Goal: Task Accomplishment & Management: Use online tool/utility

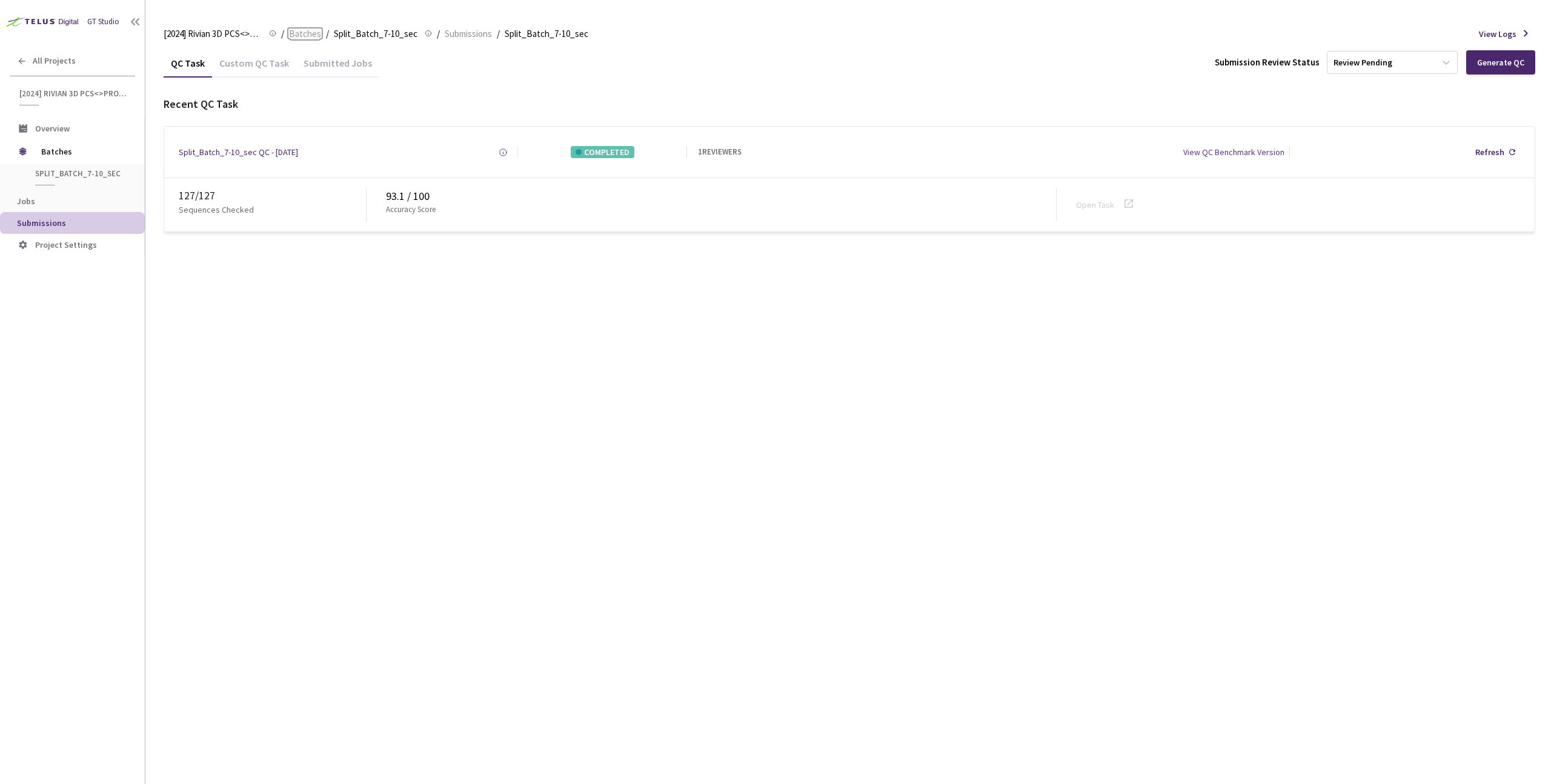
click at [311, 34] on span "Batches" at bounding box center [305, 33] width 32 height 14
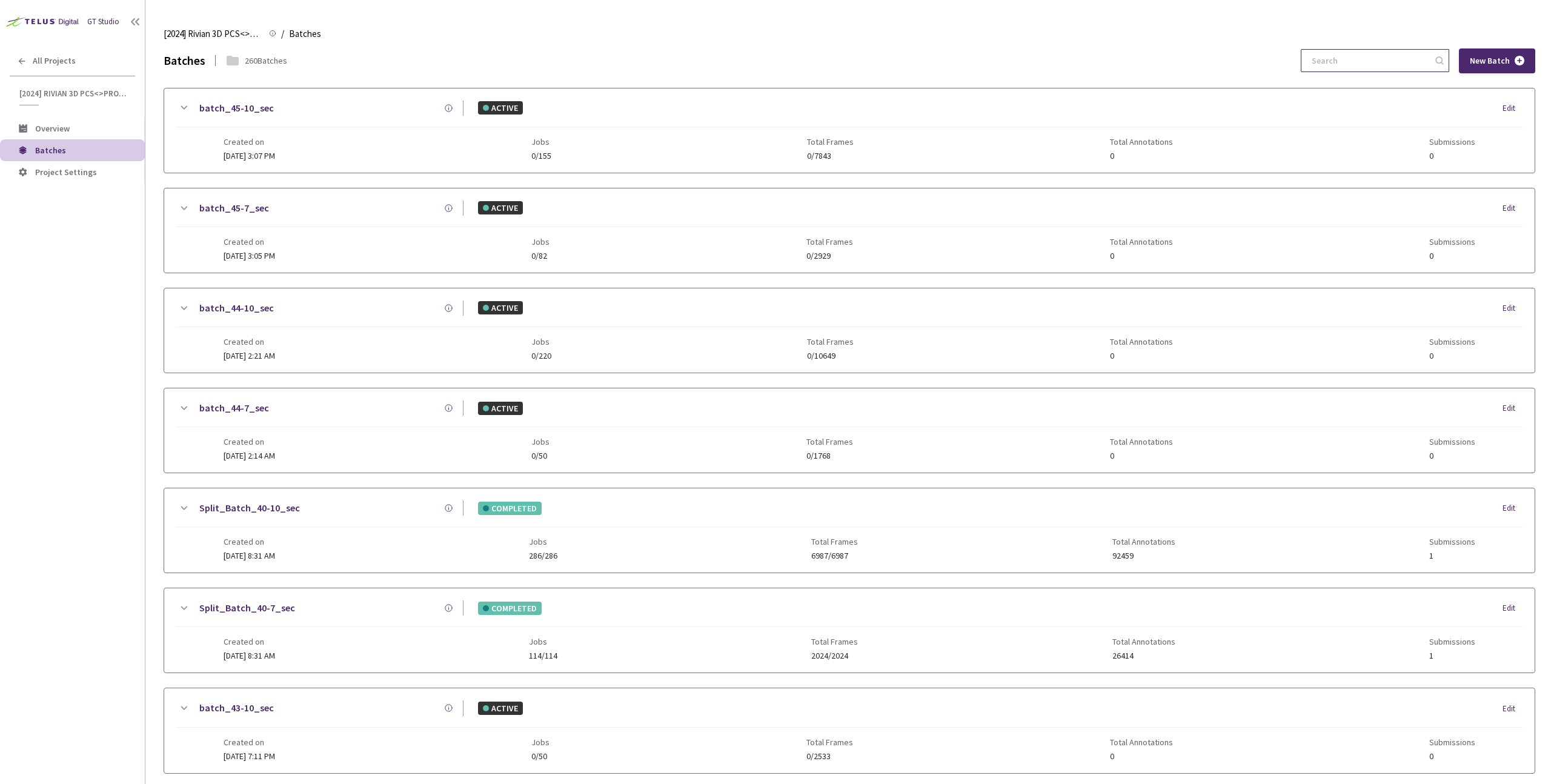
click at [1336, 62] on input at bounding box center [1369, 60] width 129 height 22
paste input "9-7"
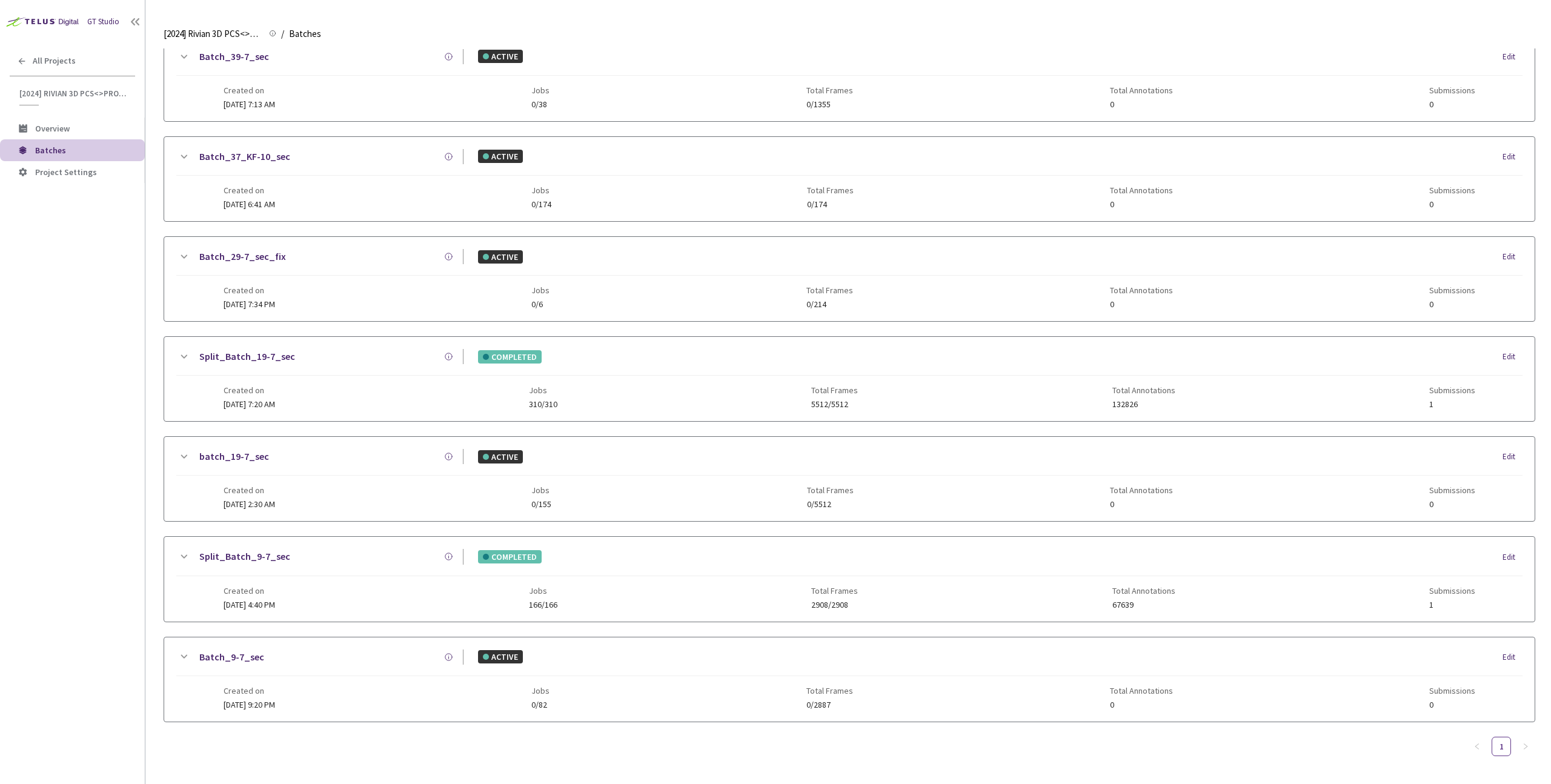
type input "9-7"
click at [307, 599] on div "Created on 12 Sep, 2024 at 4:40 PM Jobs 166/166 Total Frames 2908/2908 Total An…" at bounding box center [849, 593] width 1252 height 33
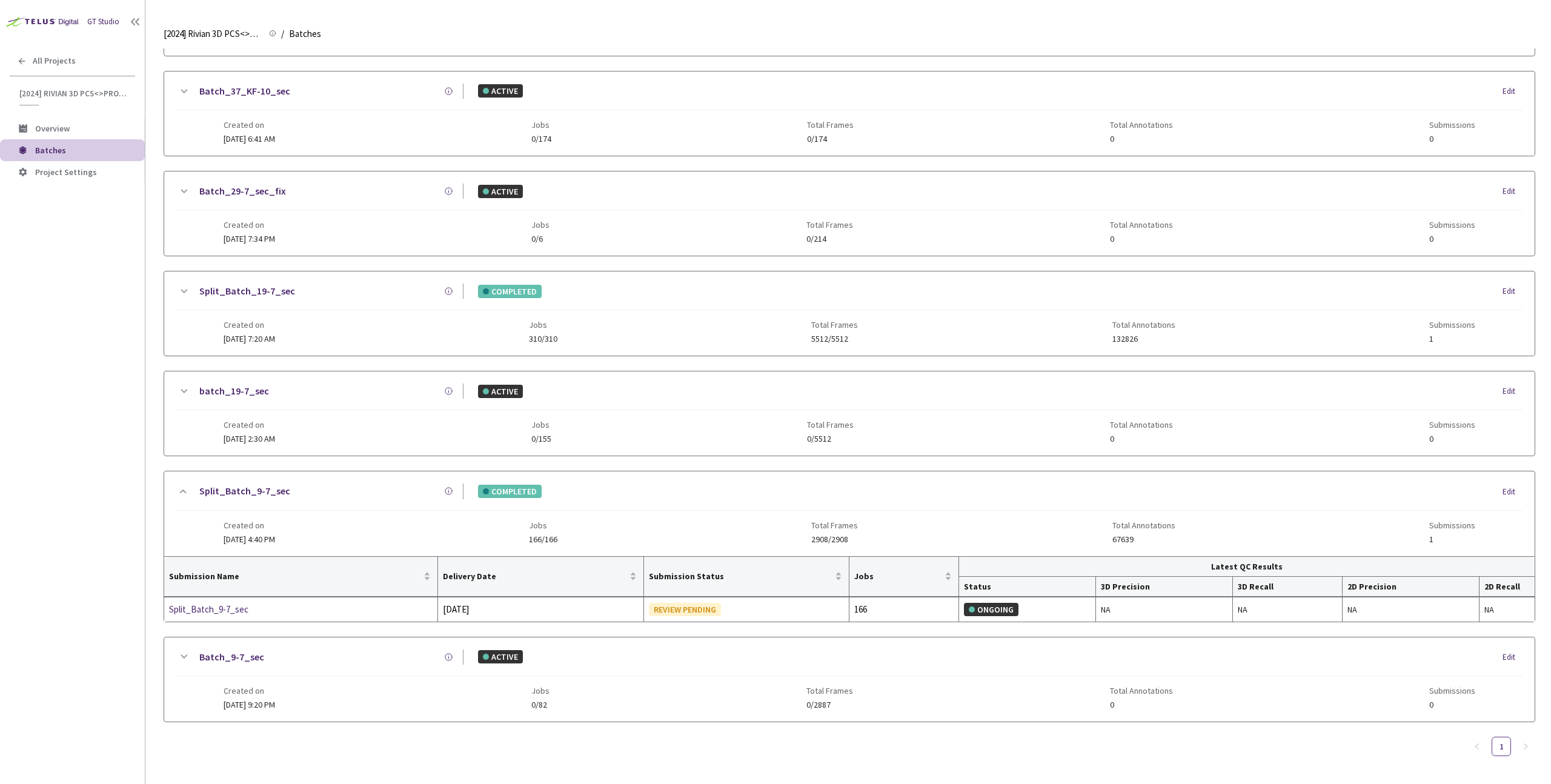
scroll to position [217, 0]
click at [220, 653] on link "Batch_9-7_sec" at bounding box center [231, 657] width 65 height 15
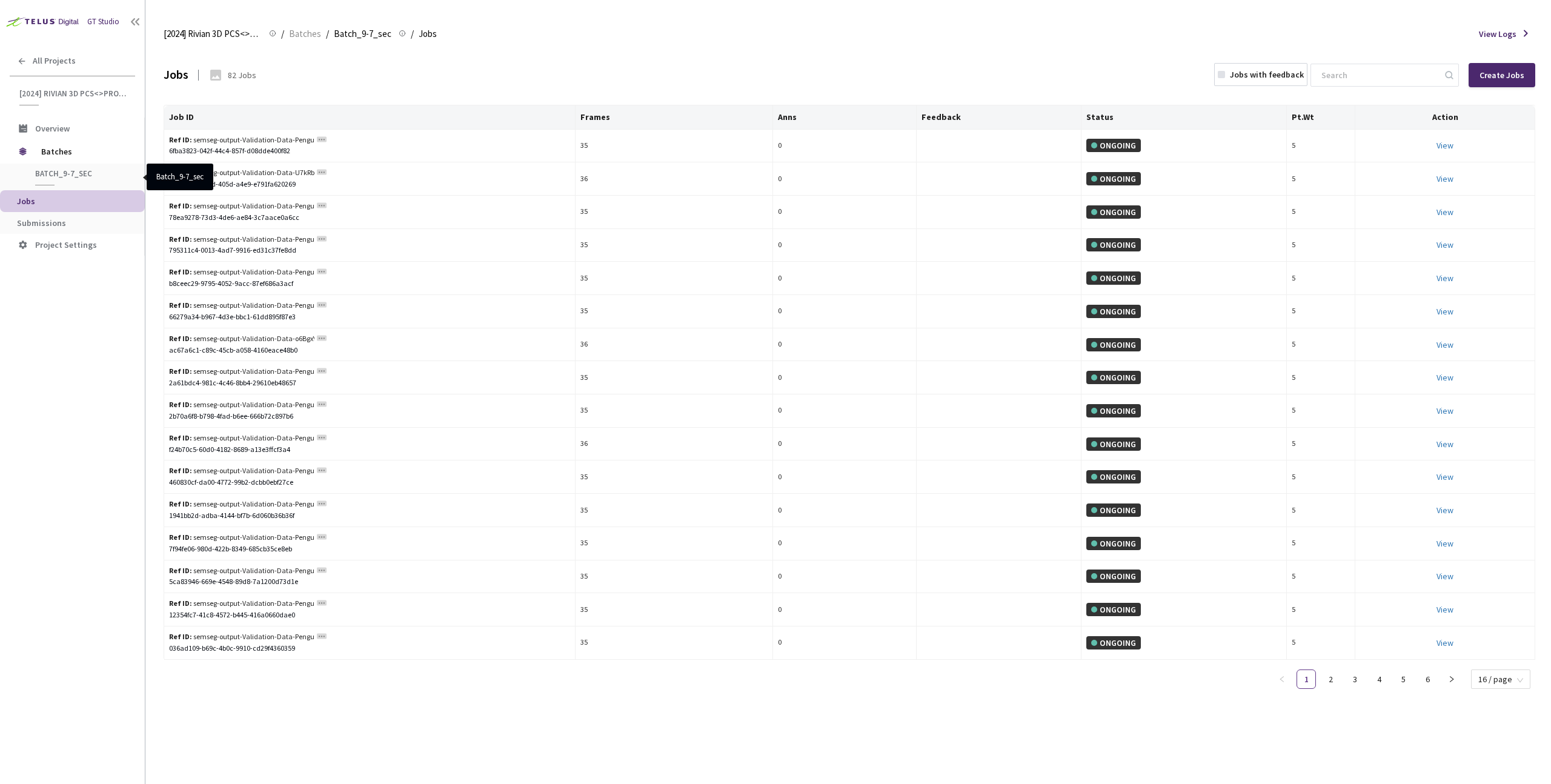
click at [49, 177] on span "Batch_9-7_sec" at bounding box center [80, 174] width 90 height 11
click at [55, 223] on span "Submissions" at bounding box center [41, 223] width 49 height 11
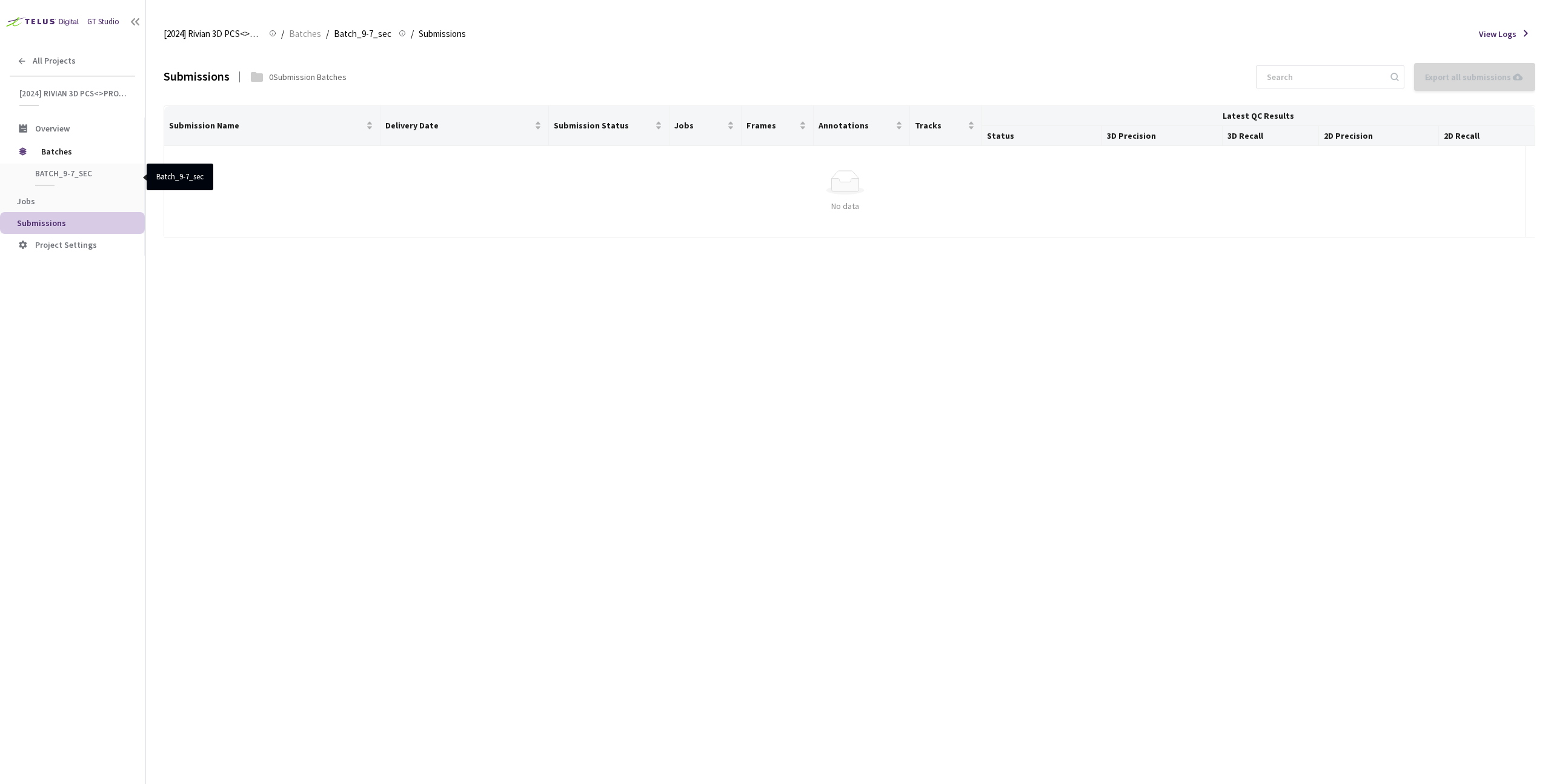
click at [97, 175] on span "Batch_9-7_sec" at bounding box center [80, 174] width 90 height 11
click at [304, 28] on span "Batches" at bounding box center [305, 33] width 32 height 14
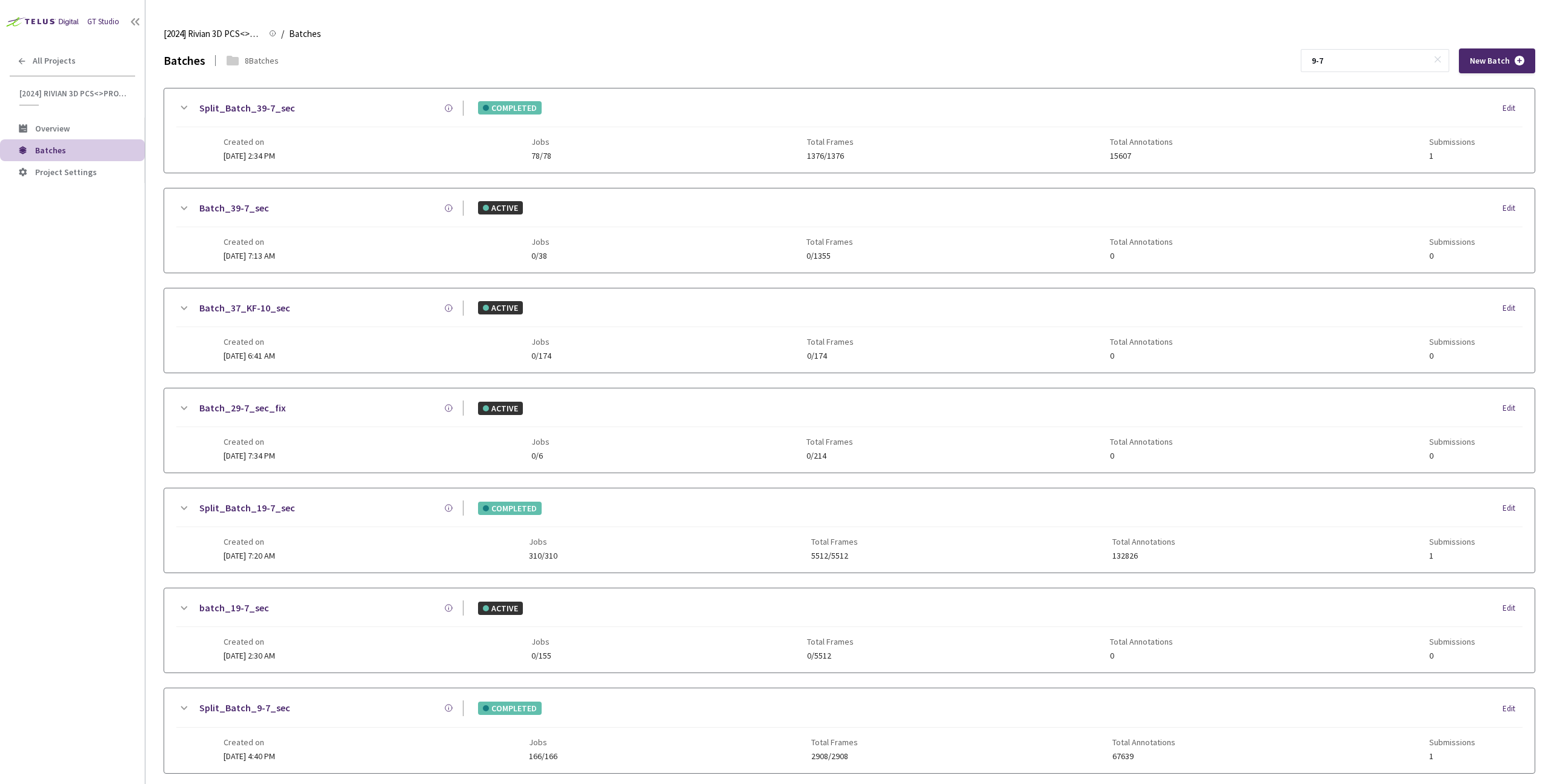
scroll to position [160, 0]
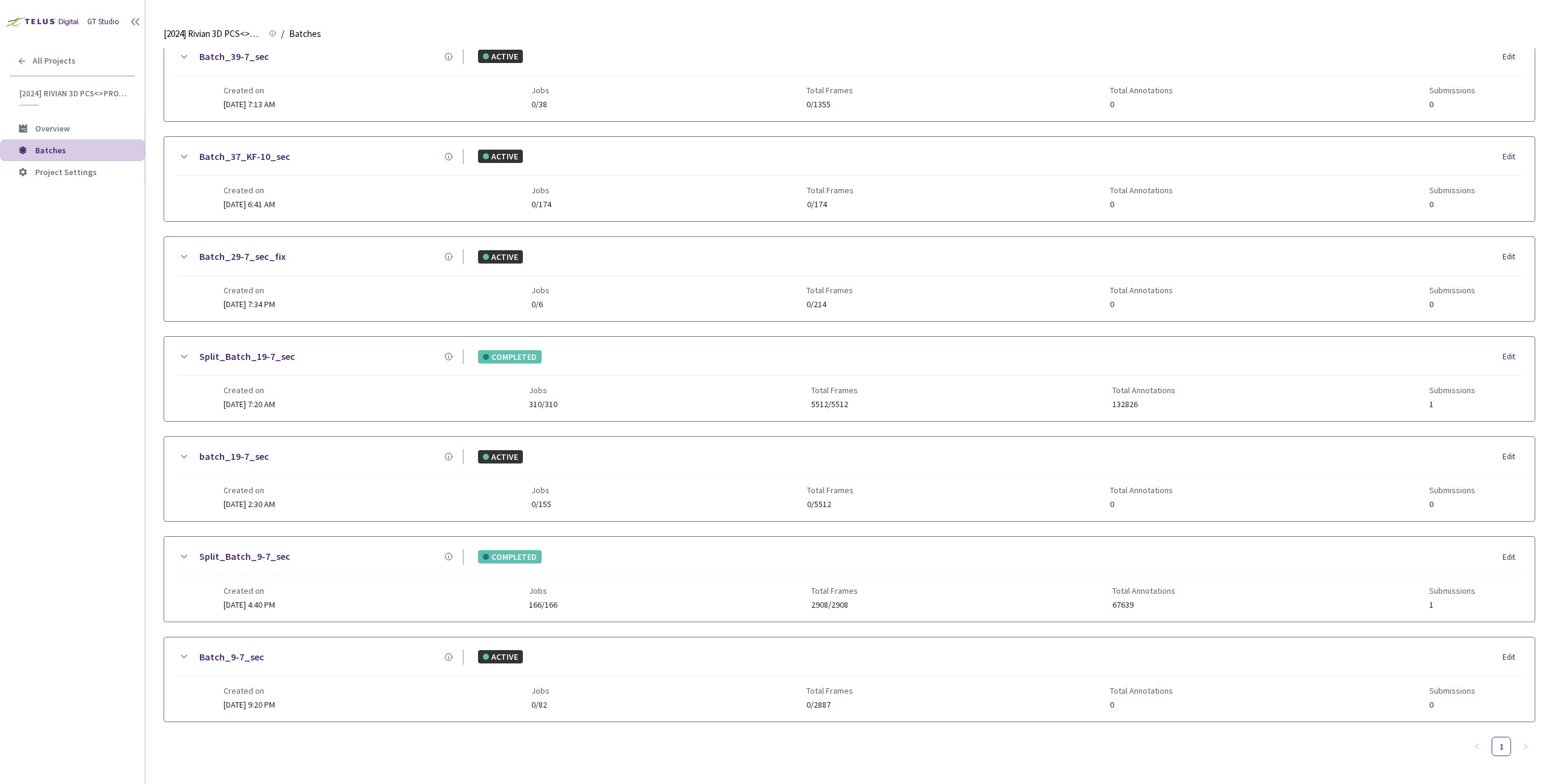
click at [318, 676] on div "Created on 04 Sep, 2024 at 9:20 PM Jobs 0/82 Total Frames 0/2887 Total Annotati…" at bounding box center [849, 693] width 1252 height 33
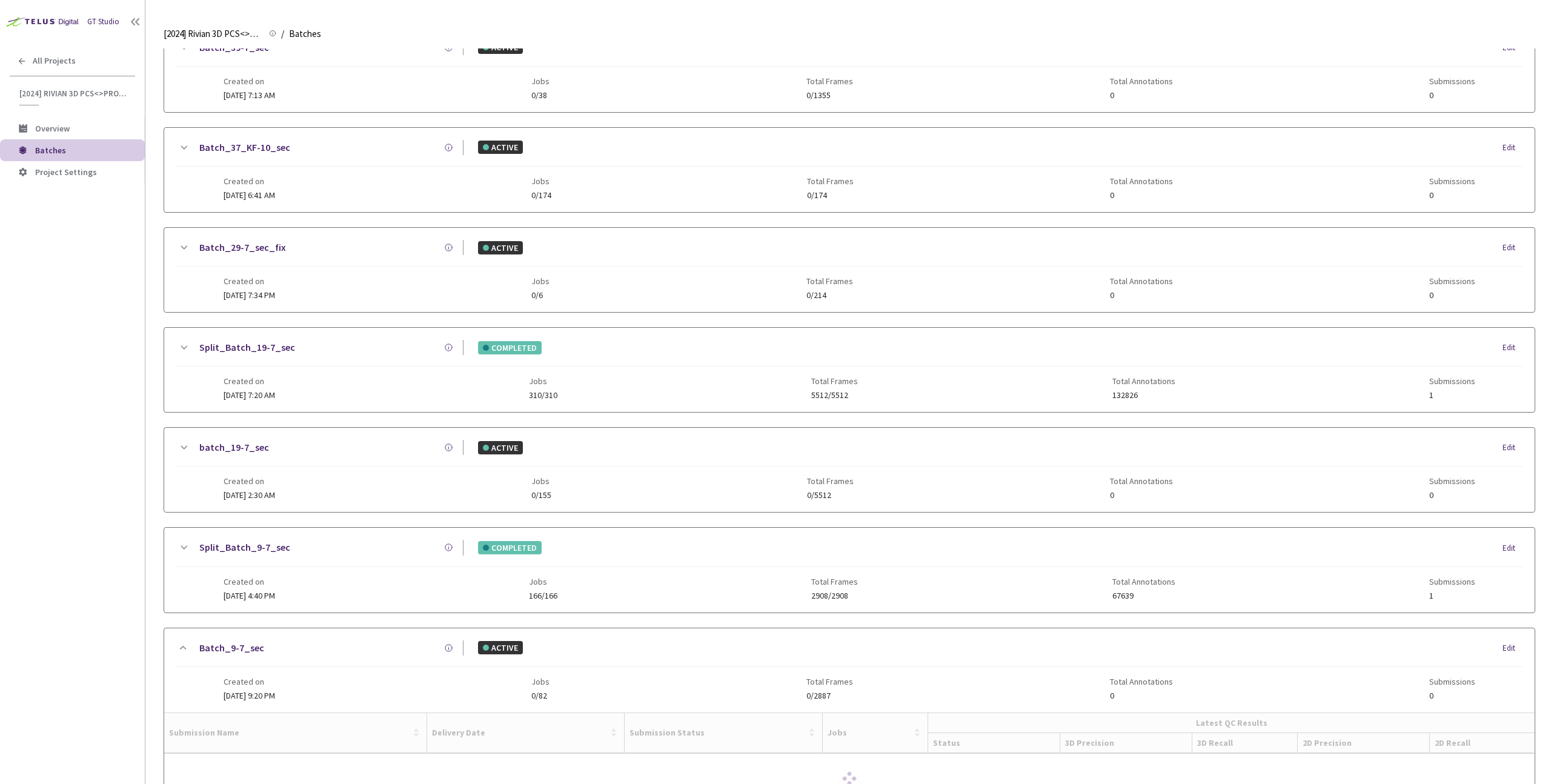
scroll to position [283, 0]
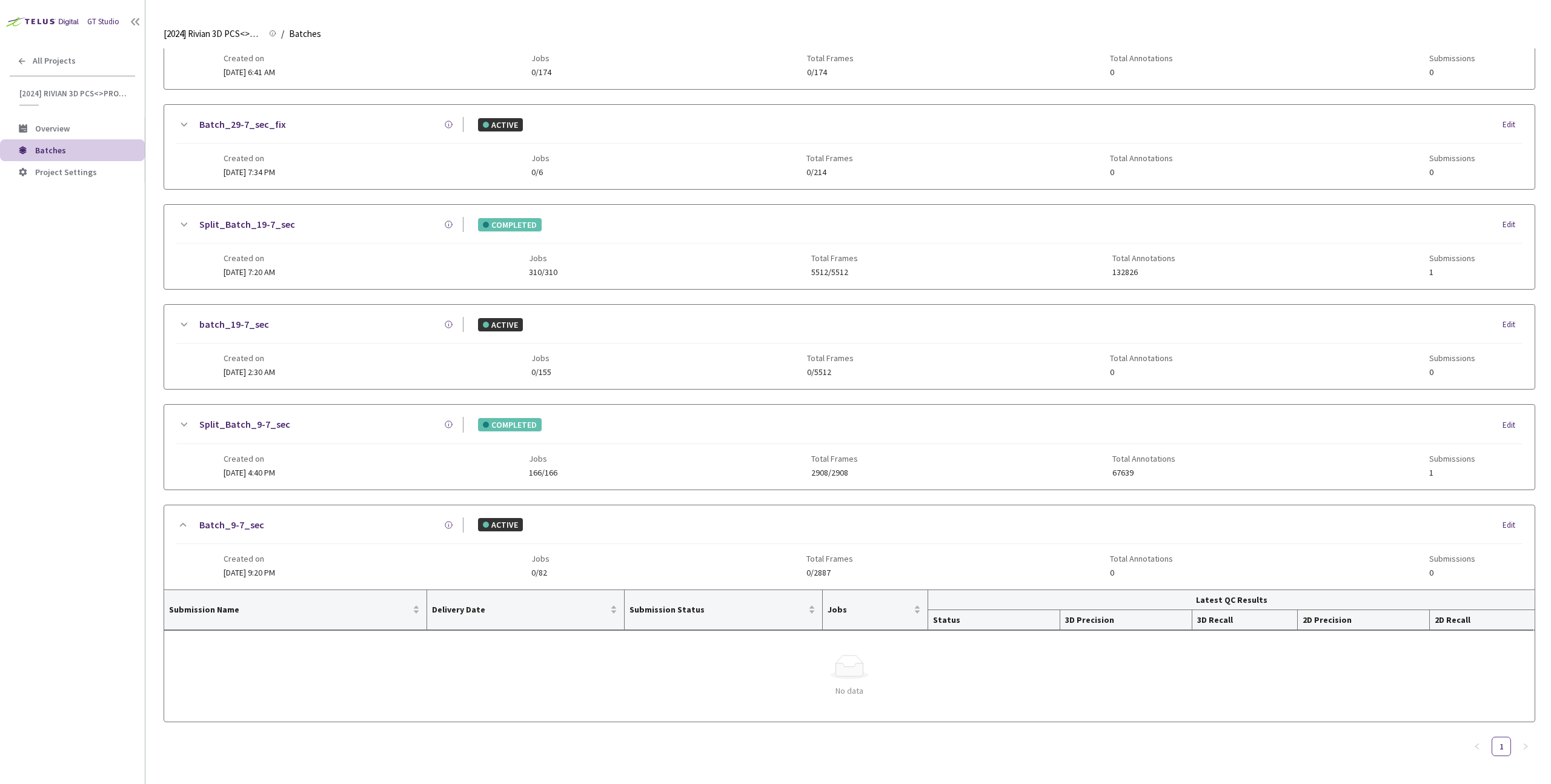
click at [256, 459] on span "Created on" at bounding box center [249, 458] width 52 height 10
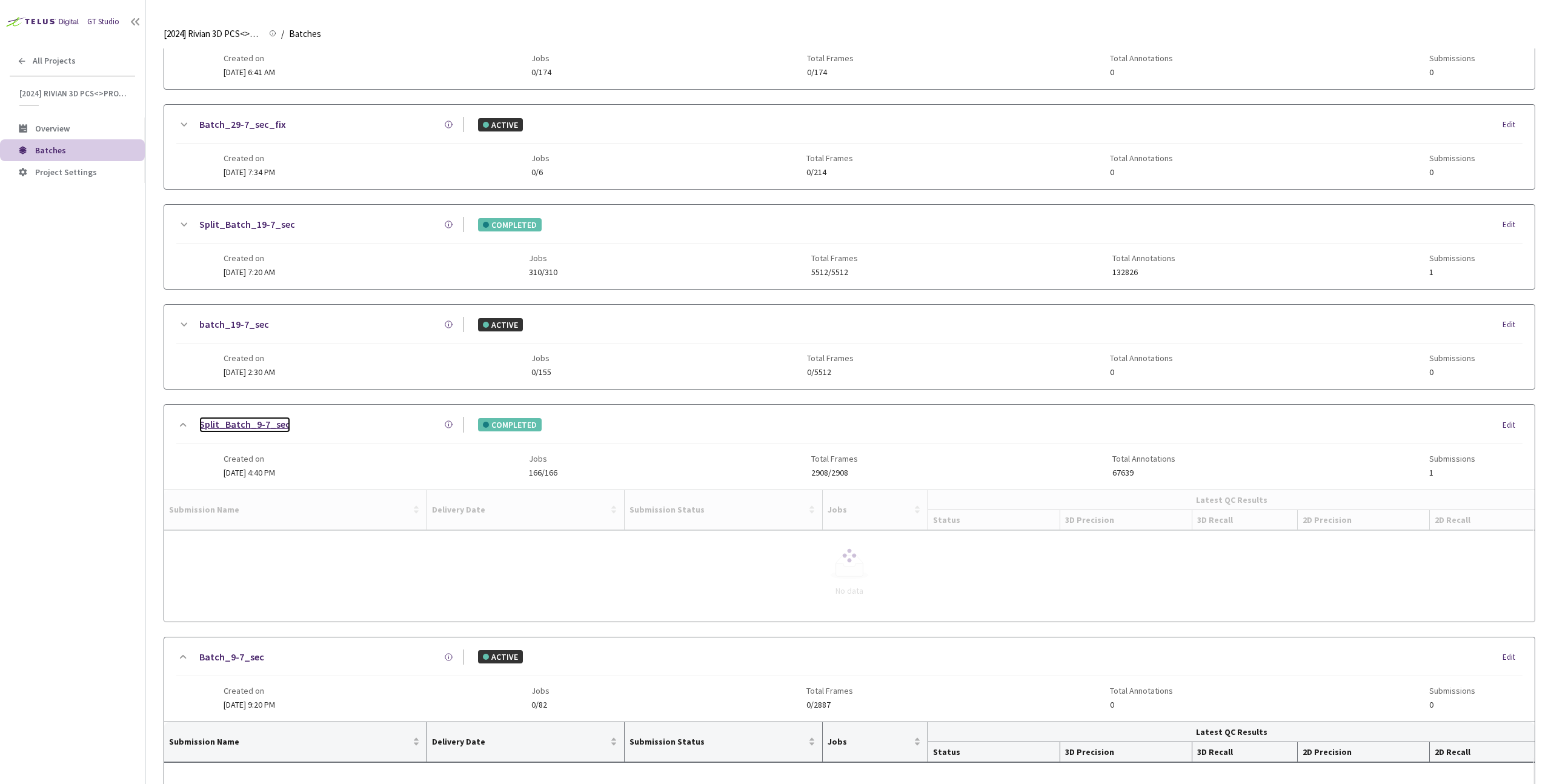
click at [232, 421] on link "Split_Batch_9-7_sec" at bounding box center [245, 425] width 91 height 15
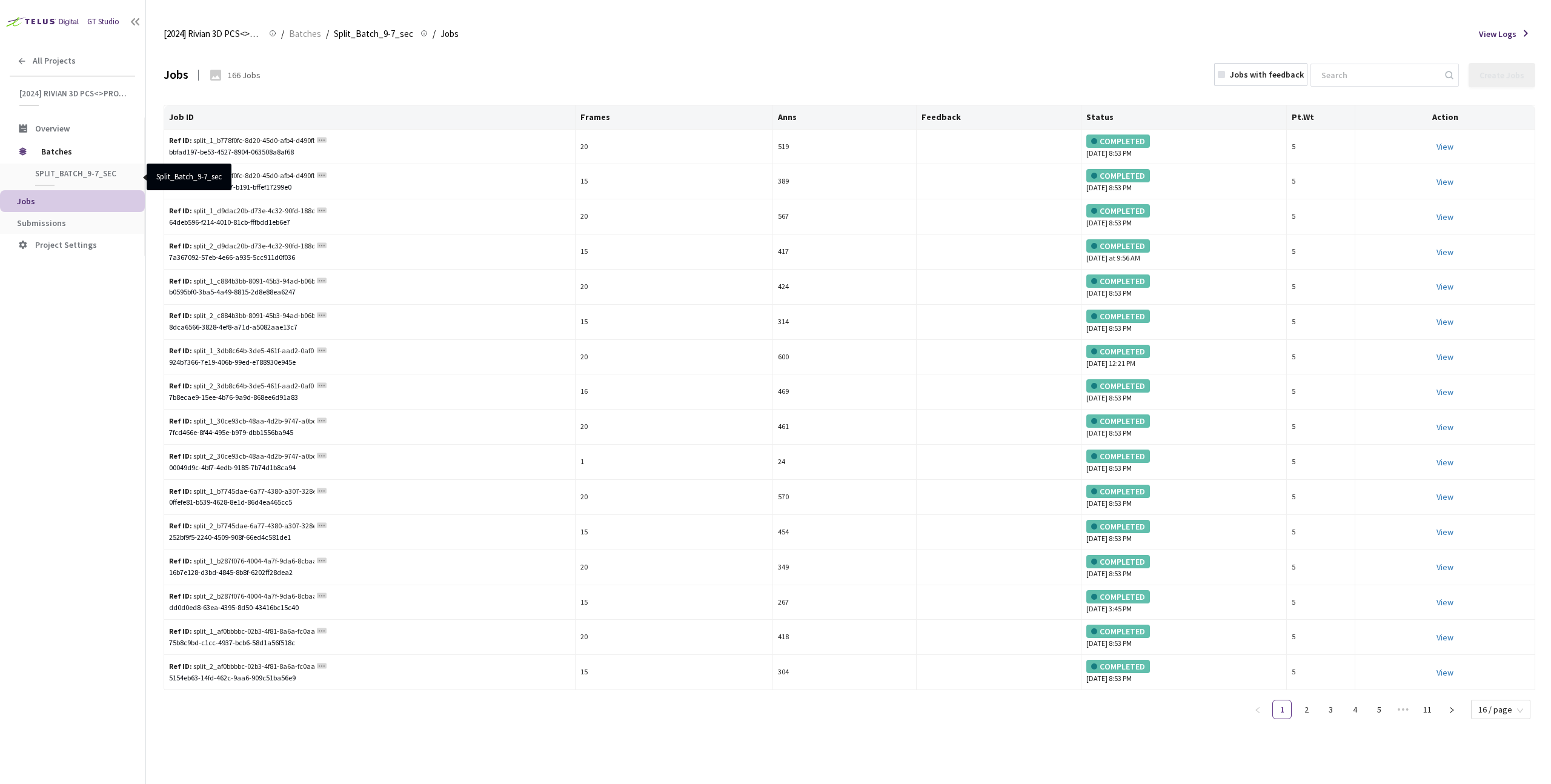
click at [67, 176] on span "Split_Batch_9-7_sec" at bounding box center [80, 174] width 90 height 11
click at [56, 220] on span "Submissions" at bounding box center [41, 223] width 49 height 11
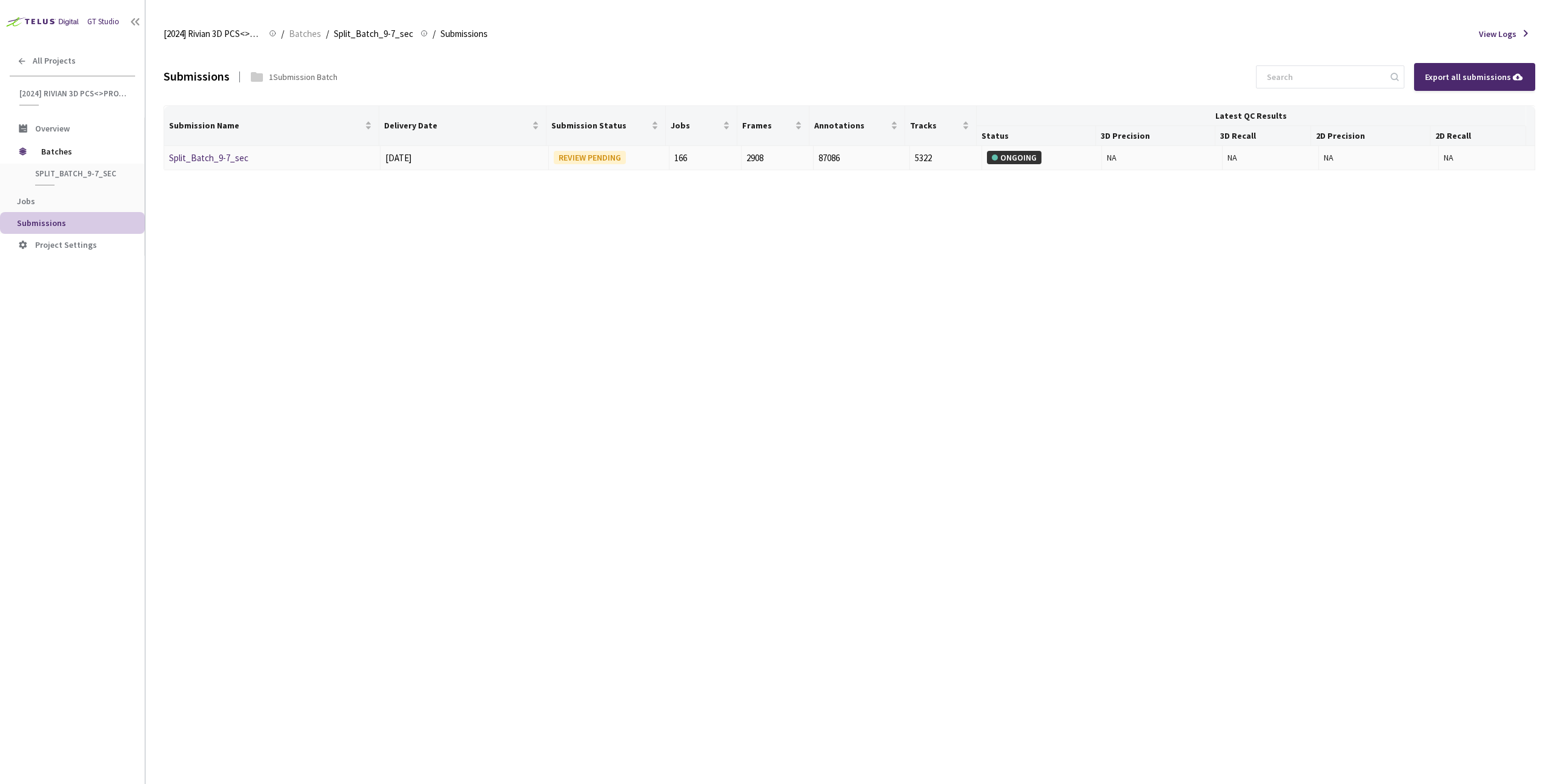
click at [271, 166] on td "Split_Batch_9-7_sec" at bounding box center [272, 158] width 217 height 25
click at [239, 157] on link "Split_Batch_9-7_sec" at bounding box center [208, 157] width 79 height 11
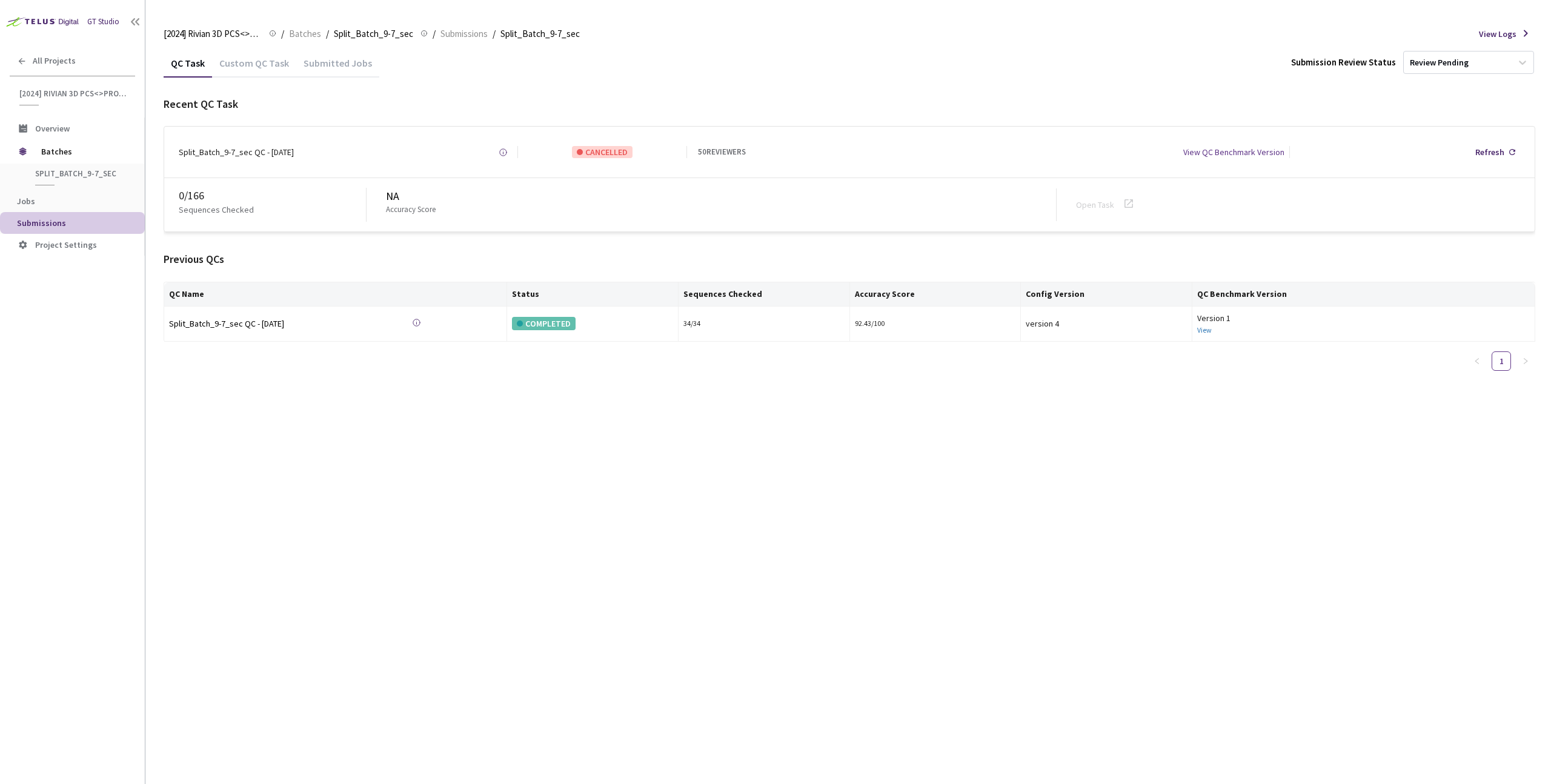
click at [261, 77] on div "QC Task Custom QC Task Submitted Jobs Submission Review Status Review Pending R…" at bounding box center [849, 214] width 1372 height 332
click at [257, 71] on div "Custom QC Task" at bounding box center [254, 67] width 84 height 21
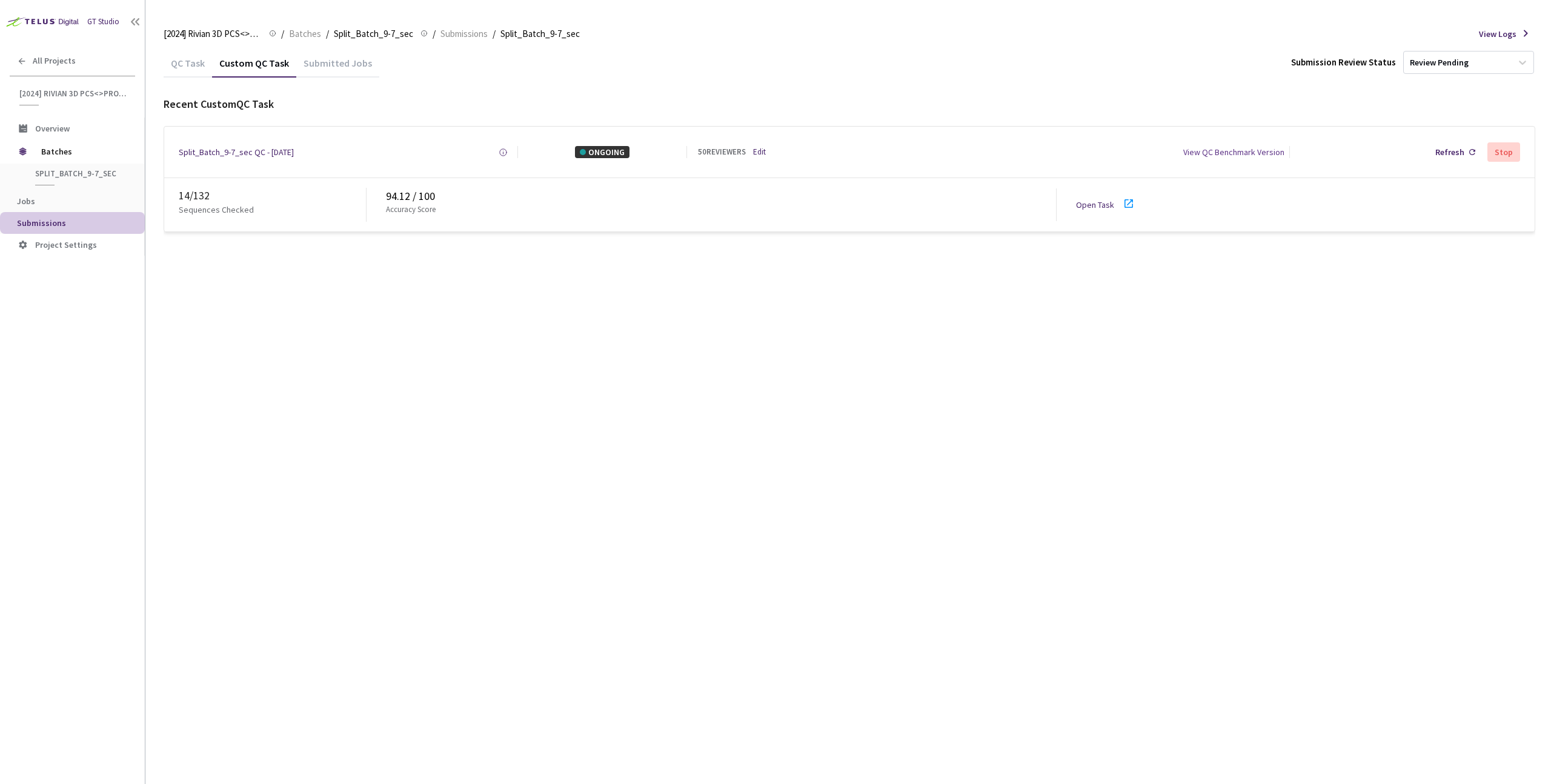
click at [502, 324] on div "QC Task Custom QC Task Submitted Jobs Submission Review Status Review Pending R…" at bounding box center [849, 416] width 1372 height 735
click at [1096, 209] on link "Open Task" at bounding box center [1095, 204] width 38 height 11
click at [1097, 198] on div "Open Task" at bounding box center [1109, 204] width 68 height 17
drag, startPoint x: 518, startPoint y: 411, endPoint x: 543, endPoint y: 405, distance: 25.7
click at [519, 411] on div "QC Task Custom QC Task Submitted Jobs Submission Review Status Review Pending R…" at bounding box center [849, 416] width 1372 height 735
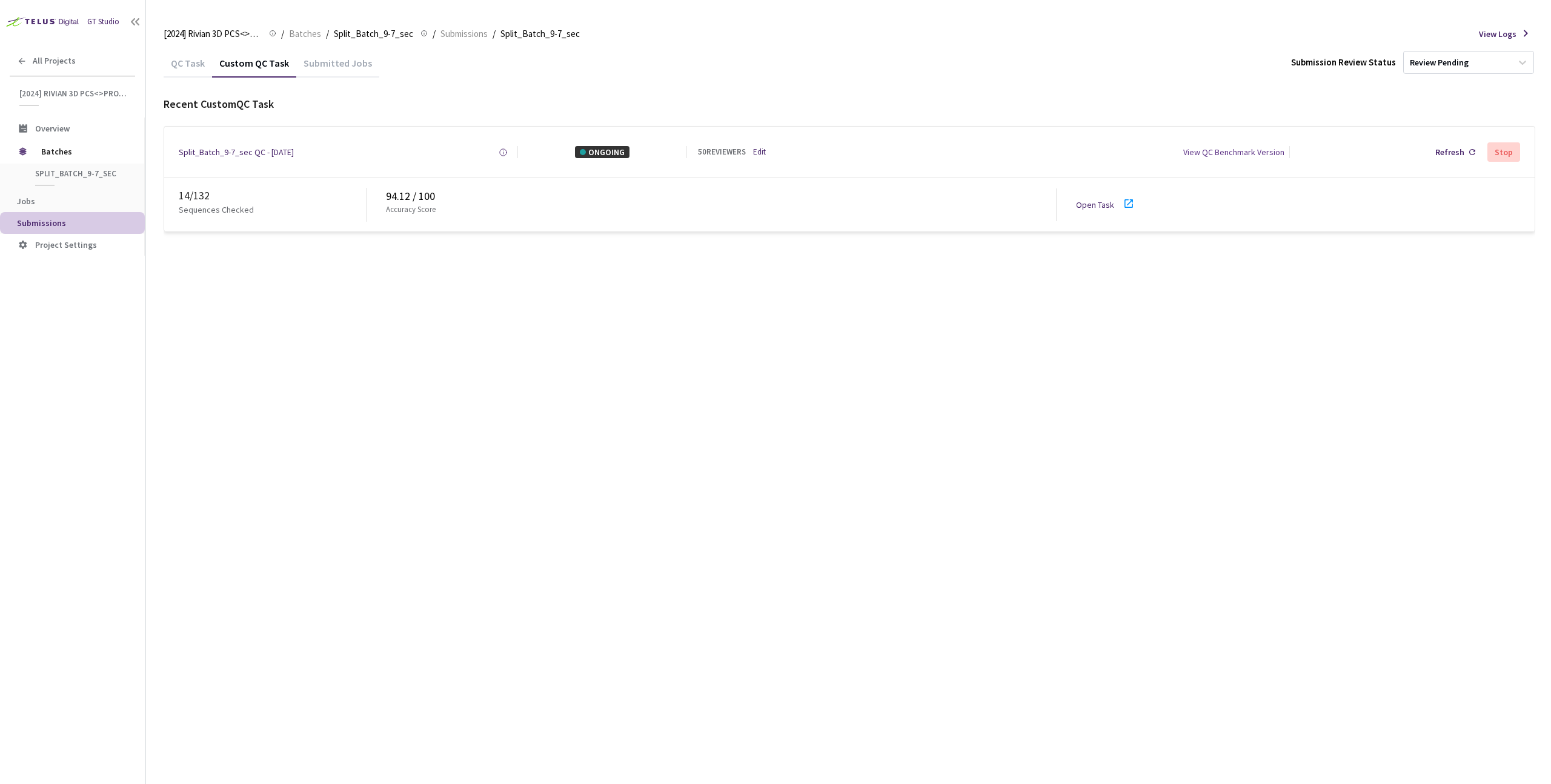
click at [1100, 205] on link "Open Task" at bounding box center [1095, 204] width 38 height 11
click at [638, 350] on div "QC Task Custom QC Task Submitted Jobs Submission Review Status Review Pending R…" at bounding box center [849, 416] width 1372 height 735
click at [1075, 204] on div "14 / 132 Sequences Checked 94.12 / 100 Accuracy Score Open Task" at bounding box center [850, 204] width 1371 height 53
click at [1081, 206] on link "Open Task" at bounding box center [1095, 204] width 38 height 11
drag, startPoint x: 411, startPoint y: 318, endPoint x: 289, endPoint y: 90, distance: 258.6
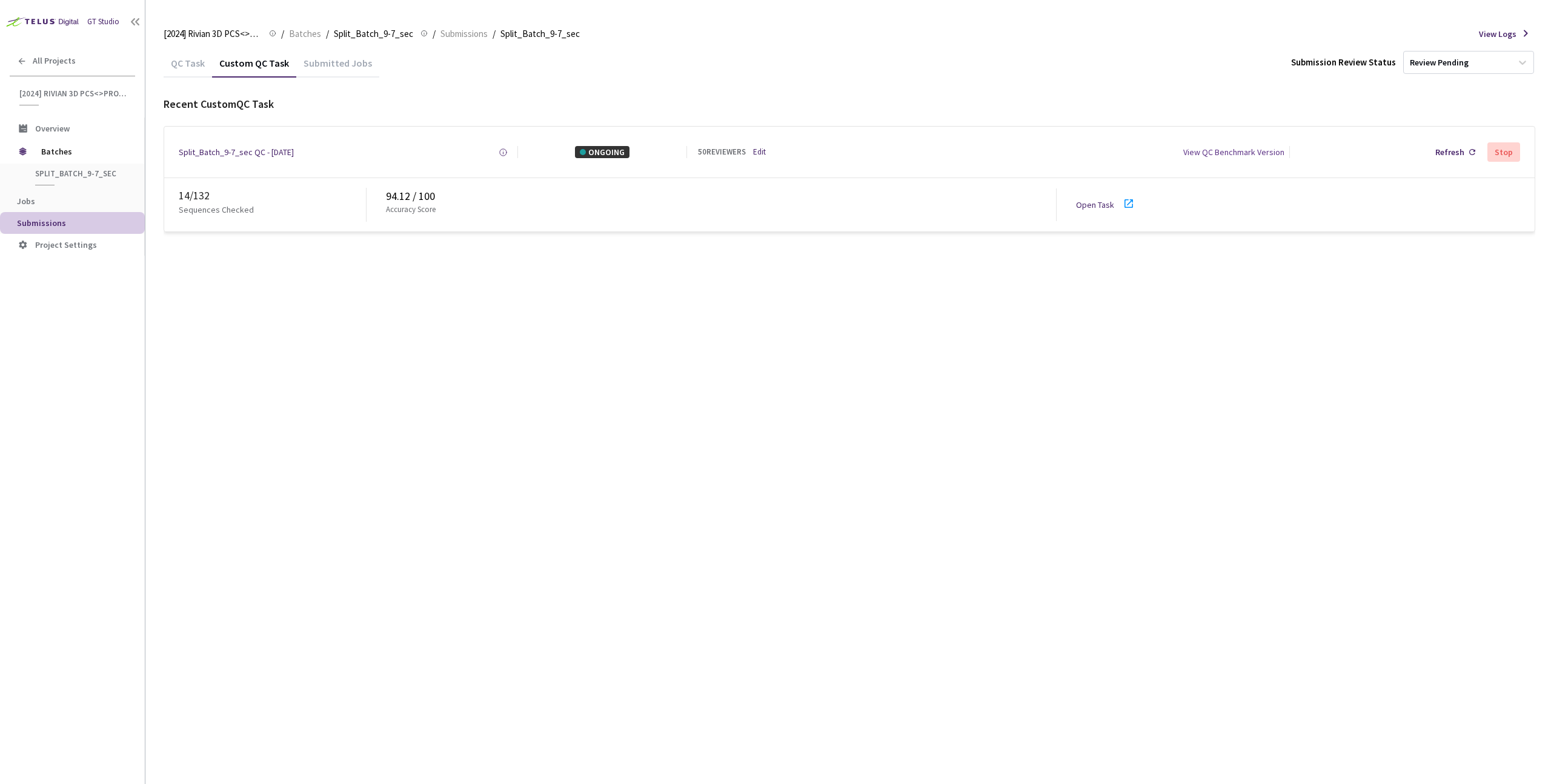
click at [411, 315] on div "QC Task Custom QC Task Submitted Jobs Submission Review Status Review Pending R…" at bounding box center [849, 416] width 1372 height 735
click at [1103, 207] on link "Open Task" at bounding box center [1095, 204] width 38 height 11
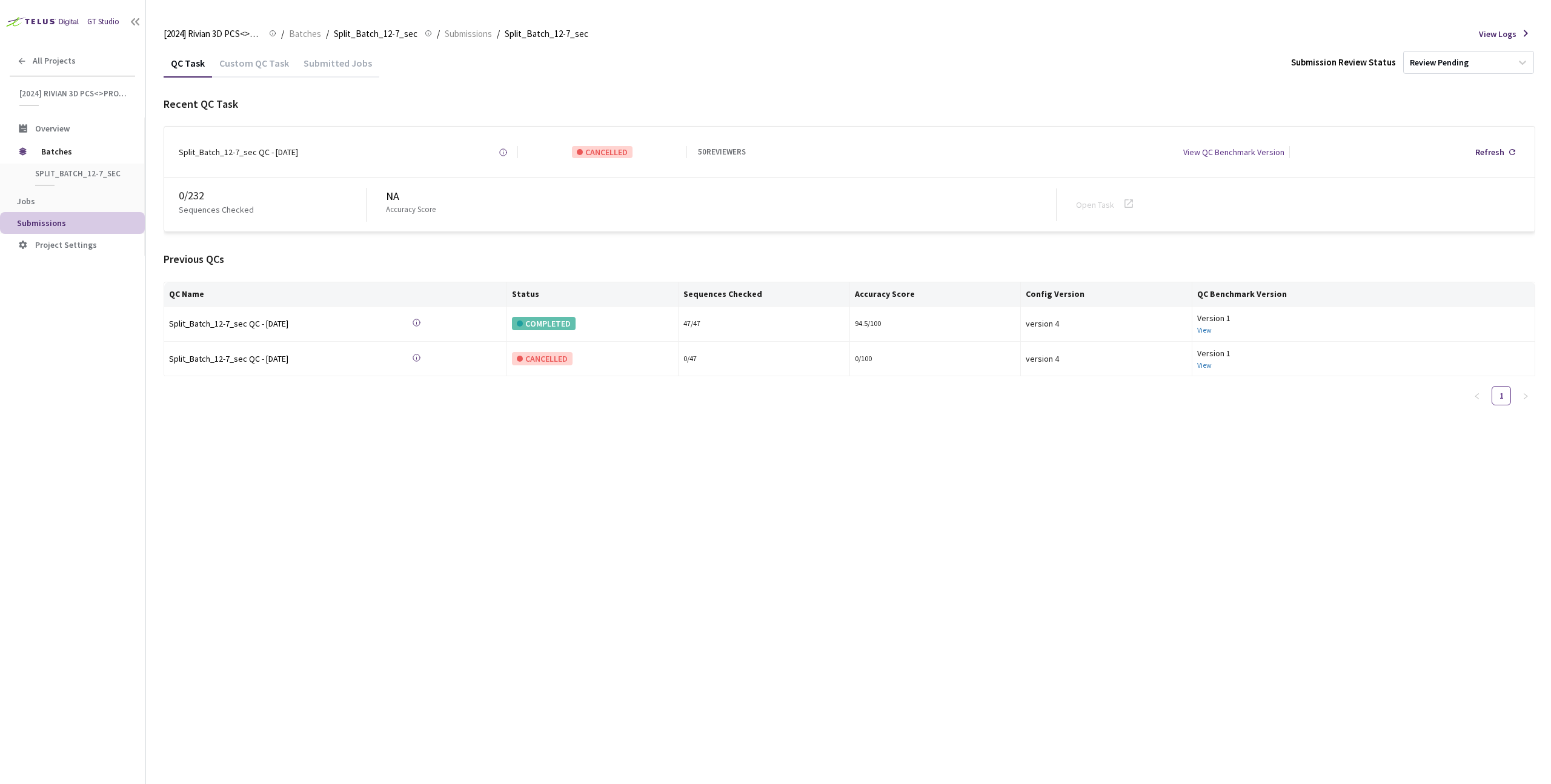
click at [237, 64] on div "Custom QC Task" at bounding box center [254, 67] width 84 height 21
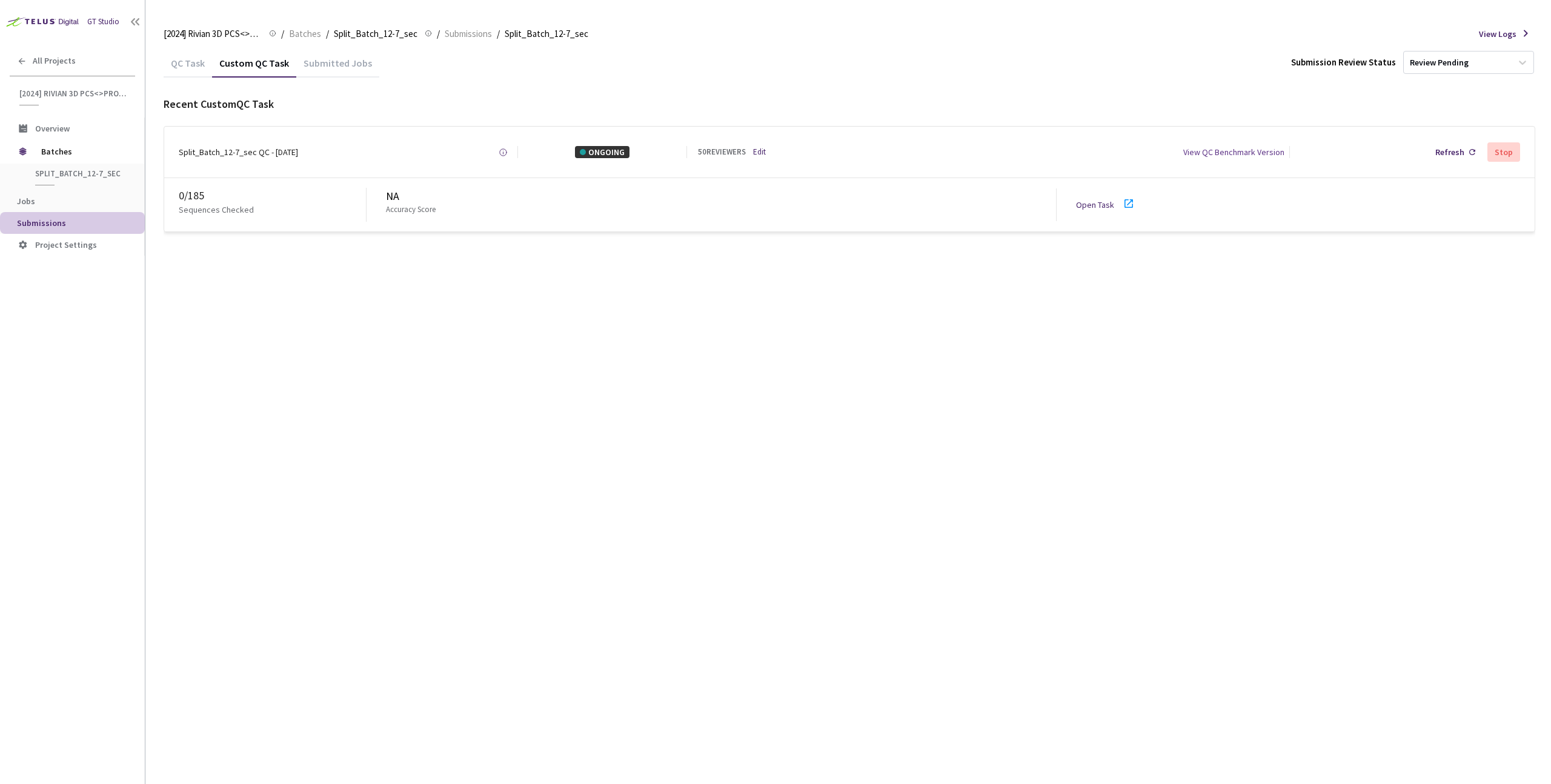
click at [444, 353] on div "QC Task Custom QC Task Submitted Jobs Submission Review Status Review Pending R…" at bounding box center [849, 416] width 1372 height 735
click at [1094, 206] on link "Open Task" at bounding box center [1095, 204] width 38 height 11
click at [863, 330] on div "QC Task Custom QC Task Submitted Jobs Submission Review Status Review Pending R…" at bounding box center [849, 416] width 1372 height 735
click at [1087, 194] on div "0 / 185 Sequences Checked NA Accuracy Score Open Task" at bounding box center [850, 204] width 1371 height 53
click at [1087, 200] on link "Open Task" at bounding box center [1095, 204] width 38 height 11
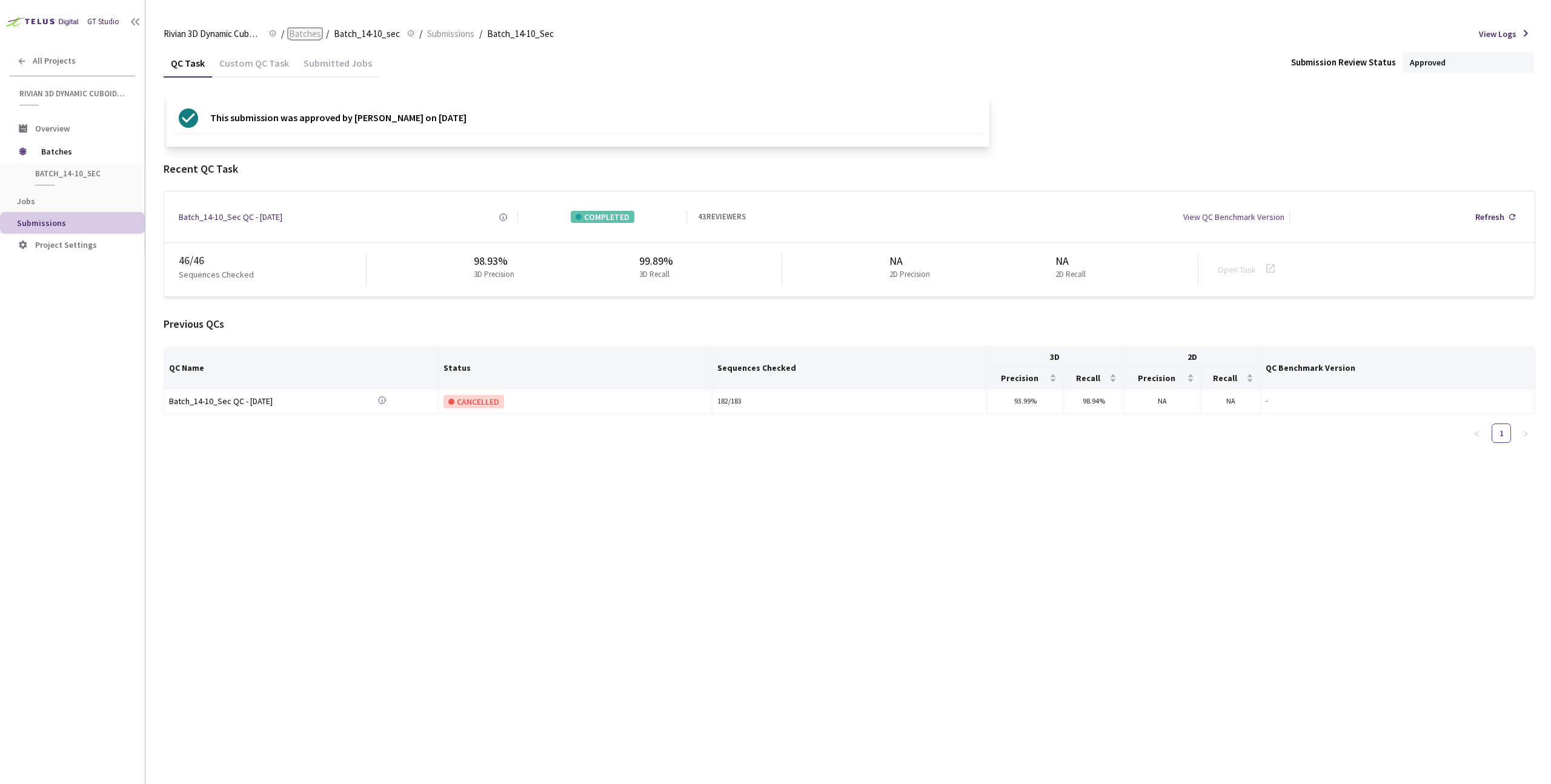
click at [312, 33] on span "Batches" at bounding box center [305, 33] width 32 height 14
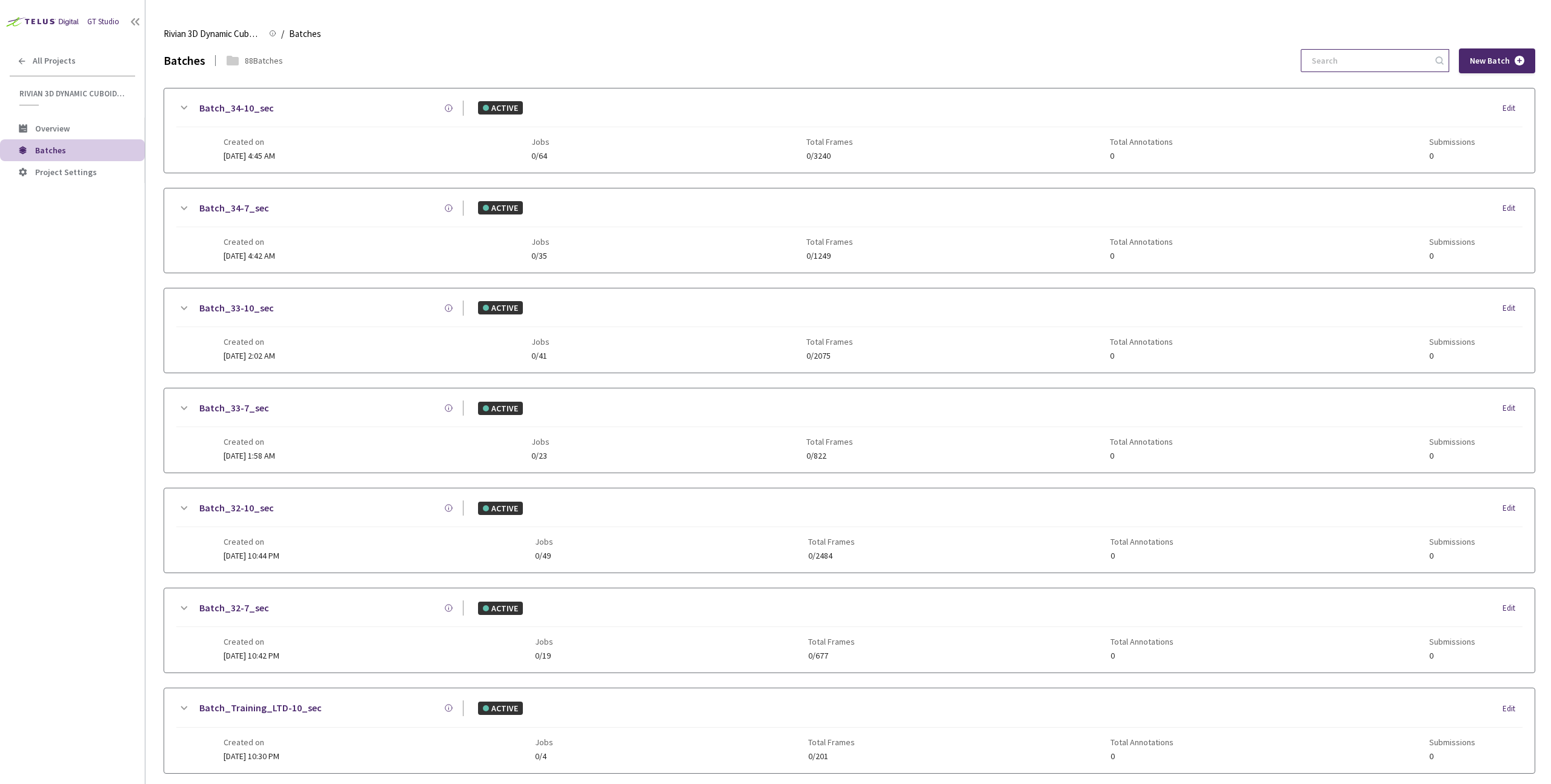
click at [1402, 65] on input at bounding box center [1369, 60] width 129 height 22
paste input "30-10"
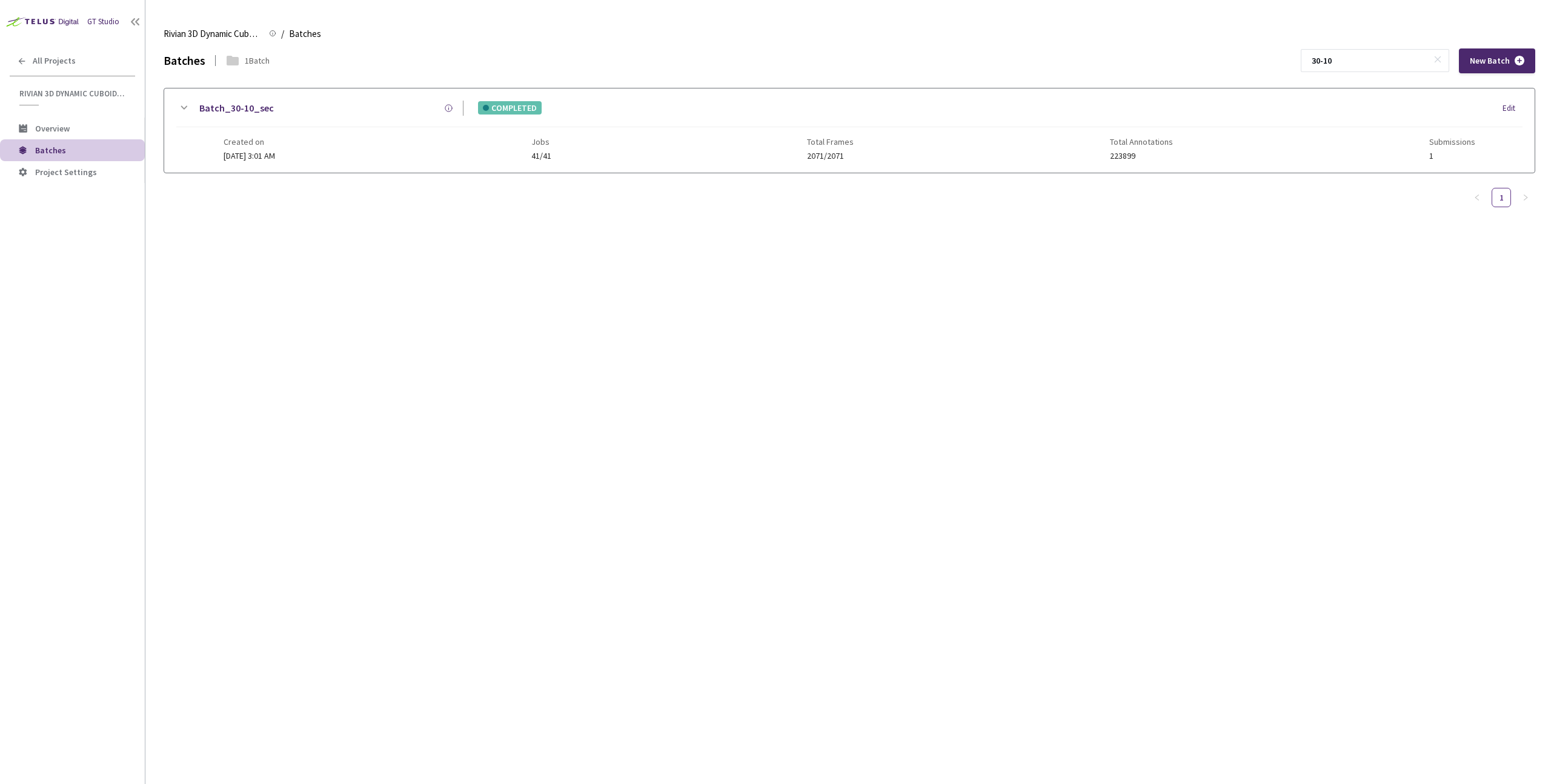
type input "30-10"
click at [337, 145] on div "Created on [DATE] 3:01 AM Jobs 41/41 Total Frames 2071/2071 Total Annotations 2…" at bounding box center [849, 144] width 1252 height 33
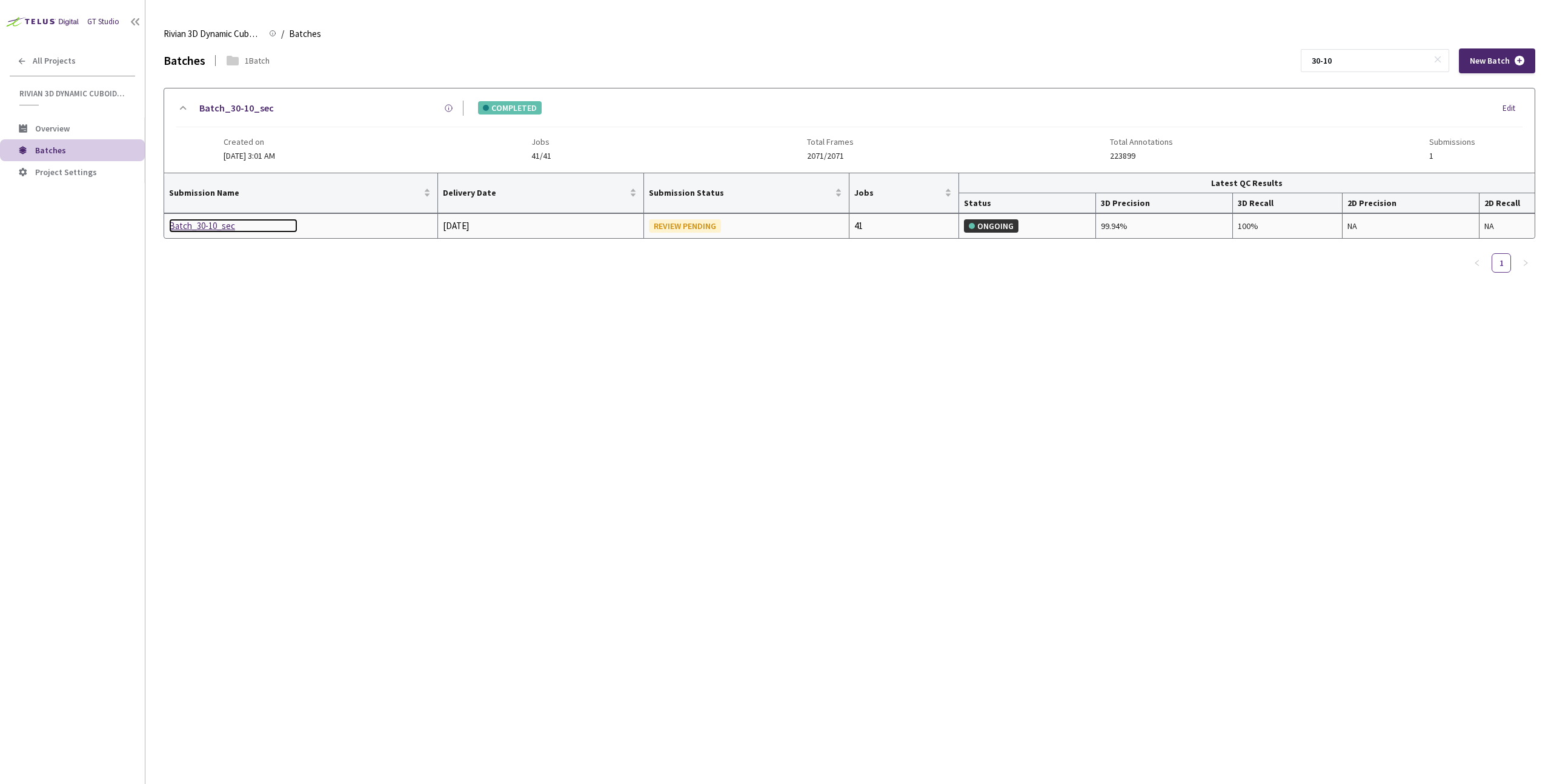
click at [209, 227] on div "Batch_30-10_sec" at bounding box center [233, 226] width 128 height 14
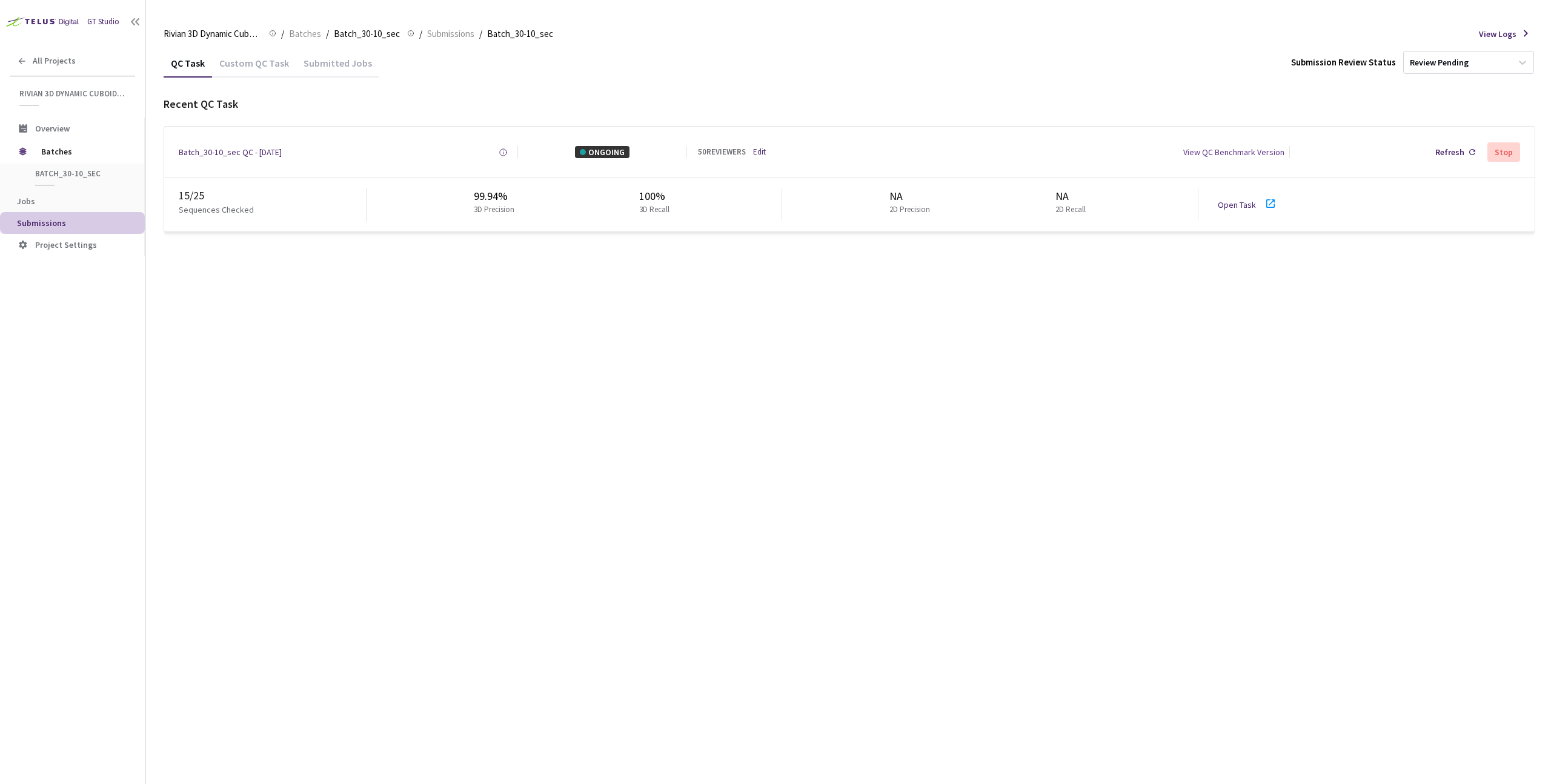
click at [1231, 191] on div "15 / 25 Sequences Checked 99.94% 3D Precision 100% 3D Recall NA 2D Precision NA…" at bounding box center [850, 204] width 1371 height 53
click at [1231, 208] on link "Open Task" at bounding box center [1237, 204] width 38 height 11
